Goal: Task Accomplishment & Management: Manage account settings

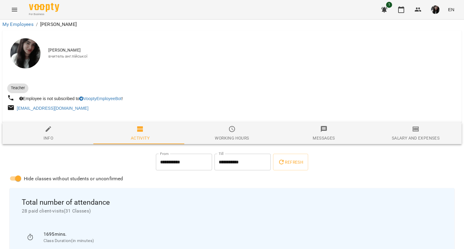
scroll to position [95, 0]
click at [402, 10] on icon "button" at bounding box center [400, 9] width 7 height 7
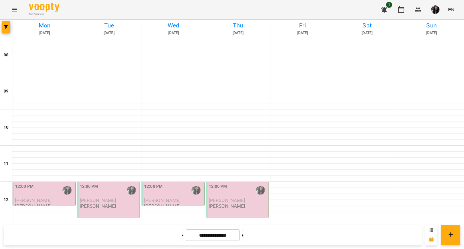
scroll to position [322, 0]
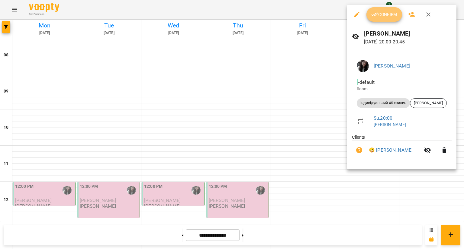
click at [390, 19] on button "Confirm" at bounding box center [384, 14] width 36 height 14
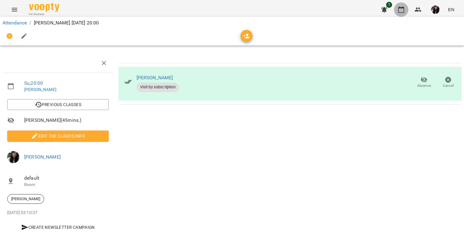
click at [400, 8] on icon "button" at bounding box center [401, 9] width 6 height 7
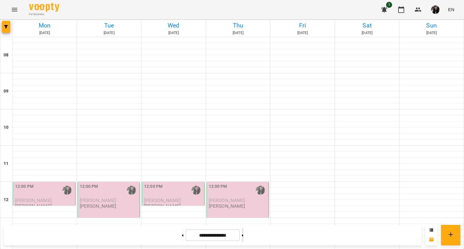
click at [243, 236] on button at bounding box center [243, 235] width 2 height 13
type input "**********"
click at [60, 184] on div at bounding box center [67, 191] width 14 height 14
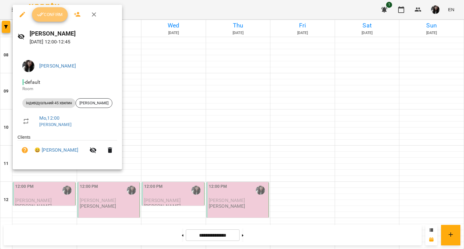
click at [52, 16] on span "Confirm" at bounding box center [50, 14] width 26 height 7
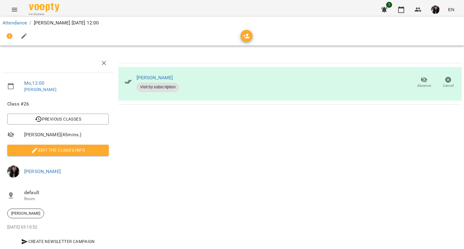
click at [400, 16] on div "Attendance / [PERSON_NAME] [DATE] 12:00" at bounding box center [232, 31] width 466 height 31
click at [402, 10] on icon "button" at bounding box center [400, 9] width 7 height 7
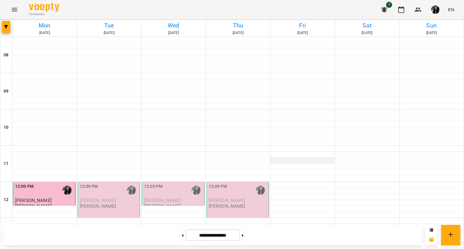
scroll to position [210, 0]
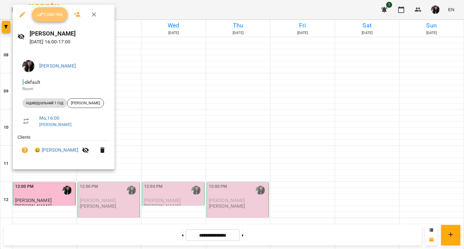
click at [42, 11] on icon "button" at bounding box center [40, 14] width 7 height 7
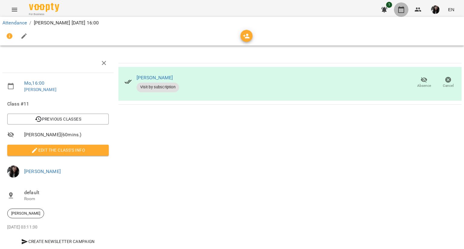
click at [401, 8] on icon "button" at bounding box center [401, 9] width 6 height 7
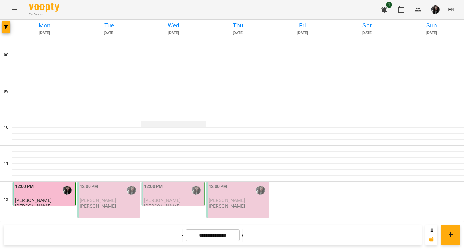
scroll to position [322, 0]
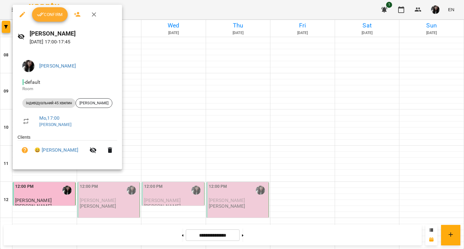
click at [54, 19] on button "Confirm" at bounding box center [50, 14] width 36 height 14
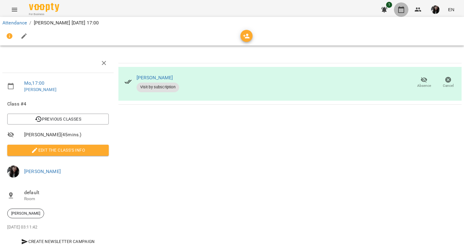
click at [402, 11] on icon "button" at bounding box center [400, 9] width 7 height 7
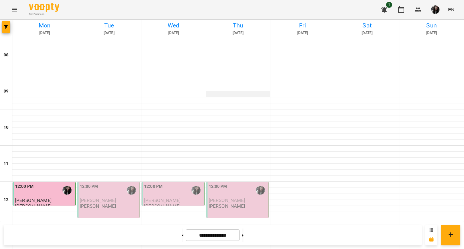
scroll to position [322, 0]
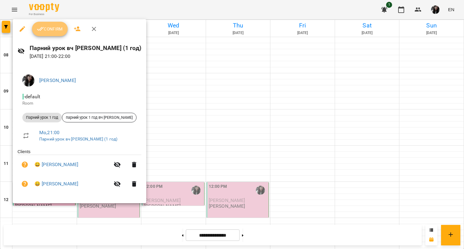
click at [40, 31] on icon "button" at bounding box center [40, 28] width 7 height 7
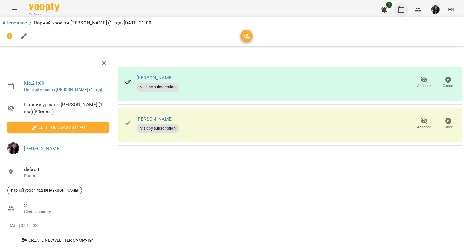
click at [401, 11] on icon "button" at bounding box center [400, 9] width 7 height 7
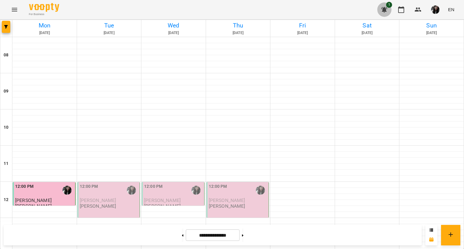
click at [388, 10] on icon "button" at bounding box center [383, 9] width 7 height 7
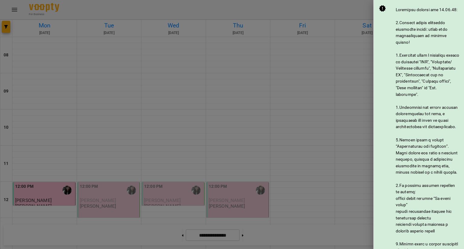
click at [308, 72] on div at bounding box center [232, 124] width 464 height 249
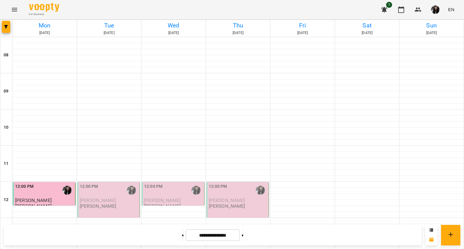
scroll to position [322, 0]
